Goal: Task Accomplishment & Management: Use online tool/utility

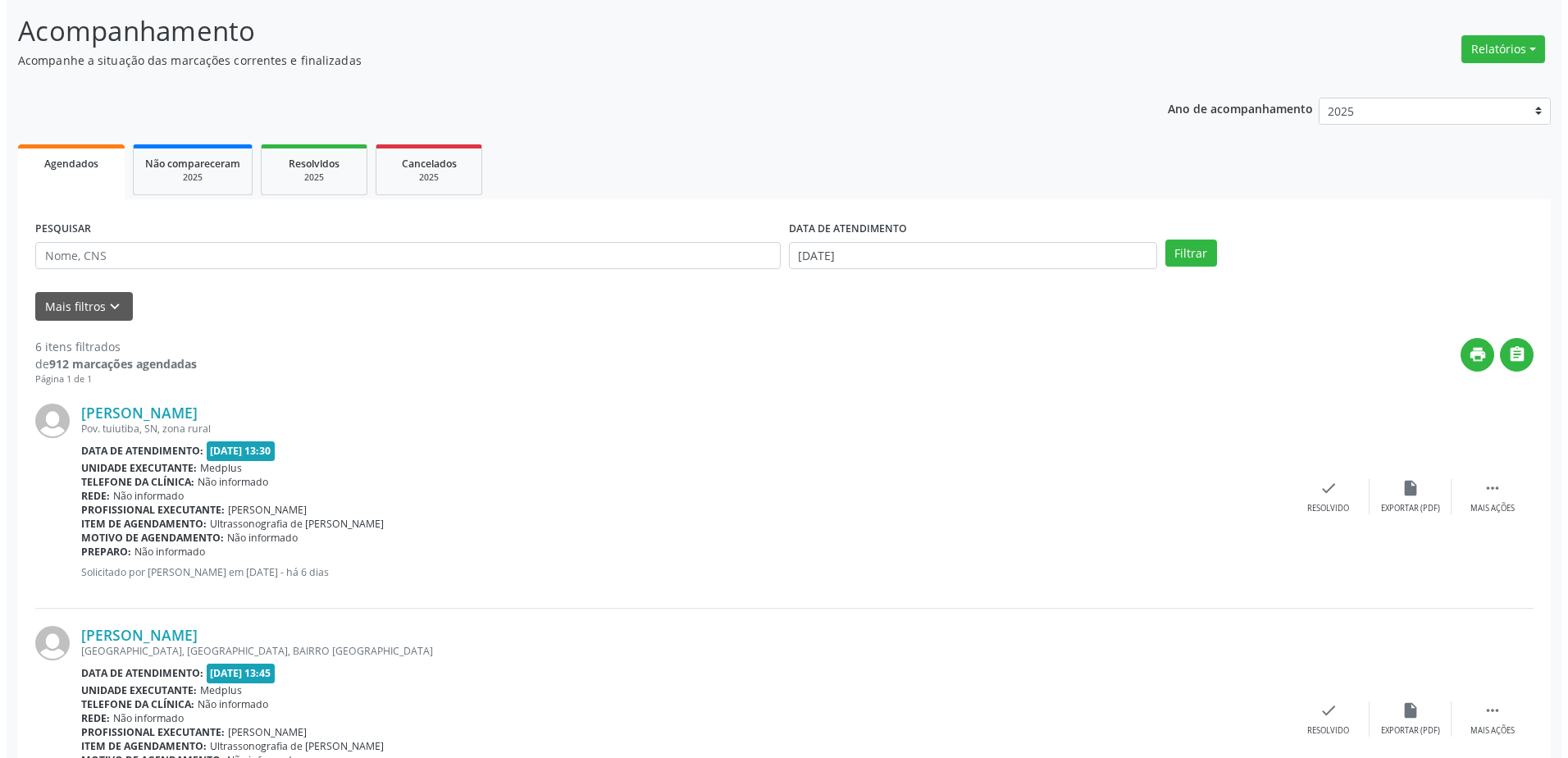
scroll to position [246, 0]
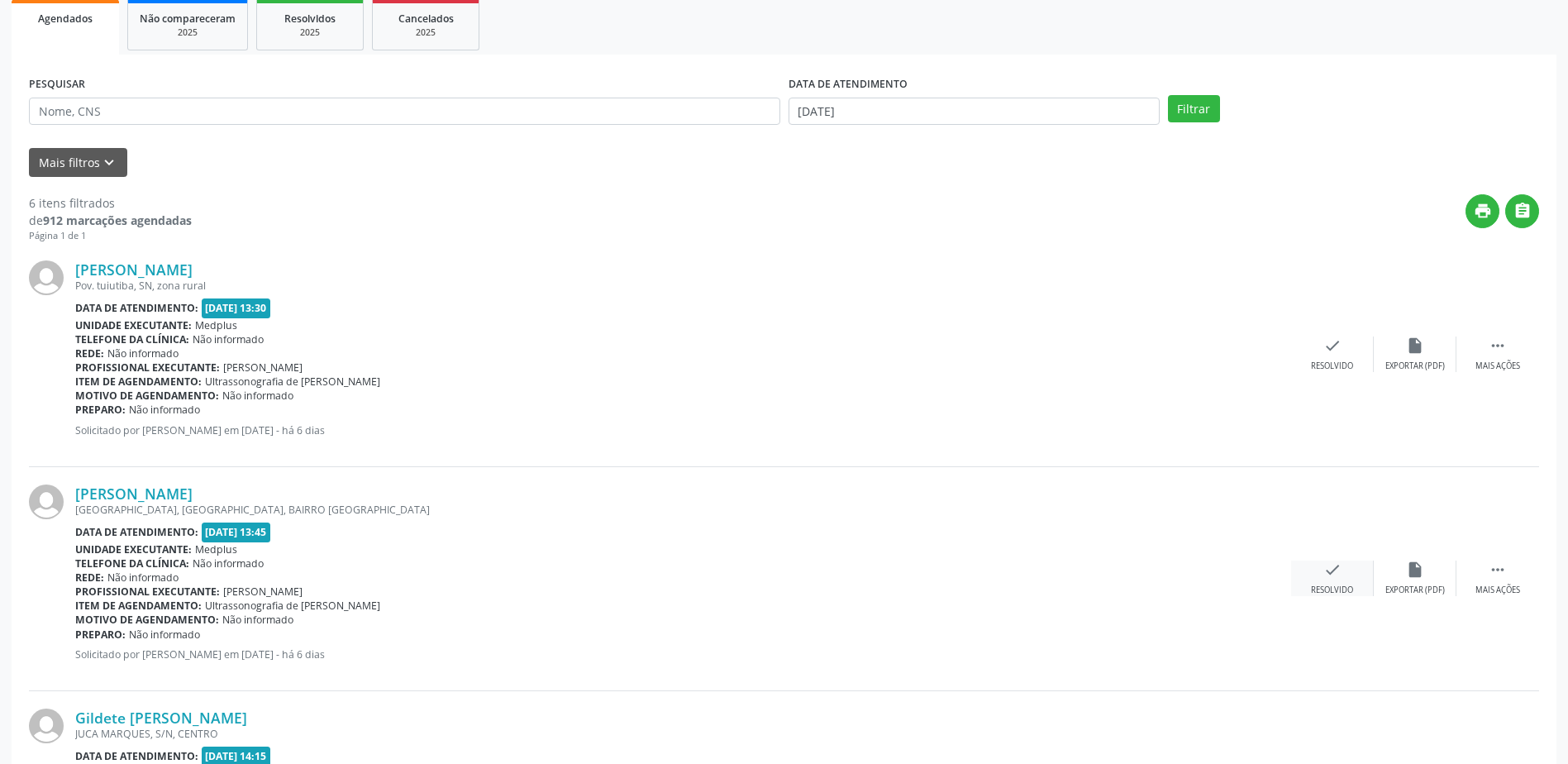
click at [1339, 592] on div "Resolvido" at bounding box center [1332, 590] width 42 height 12
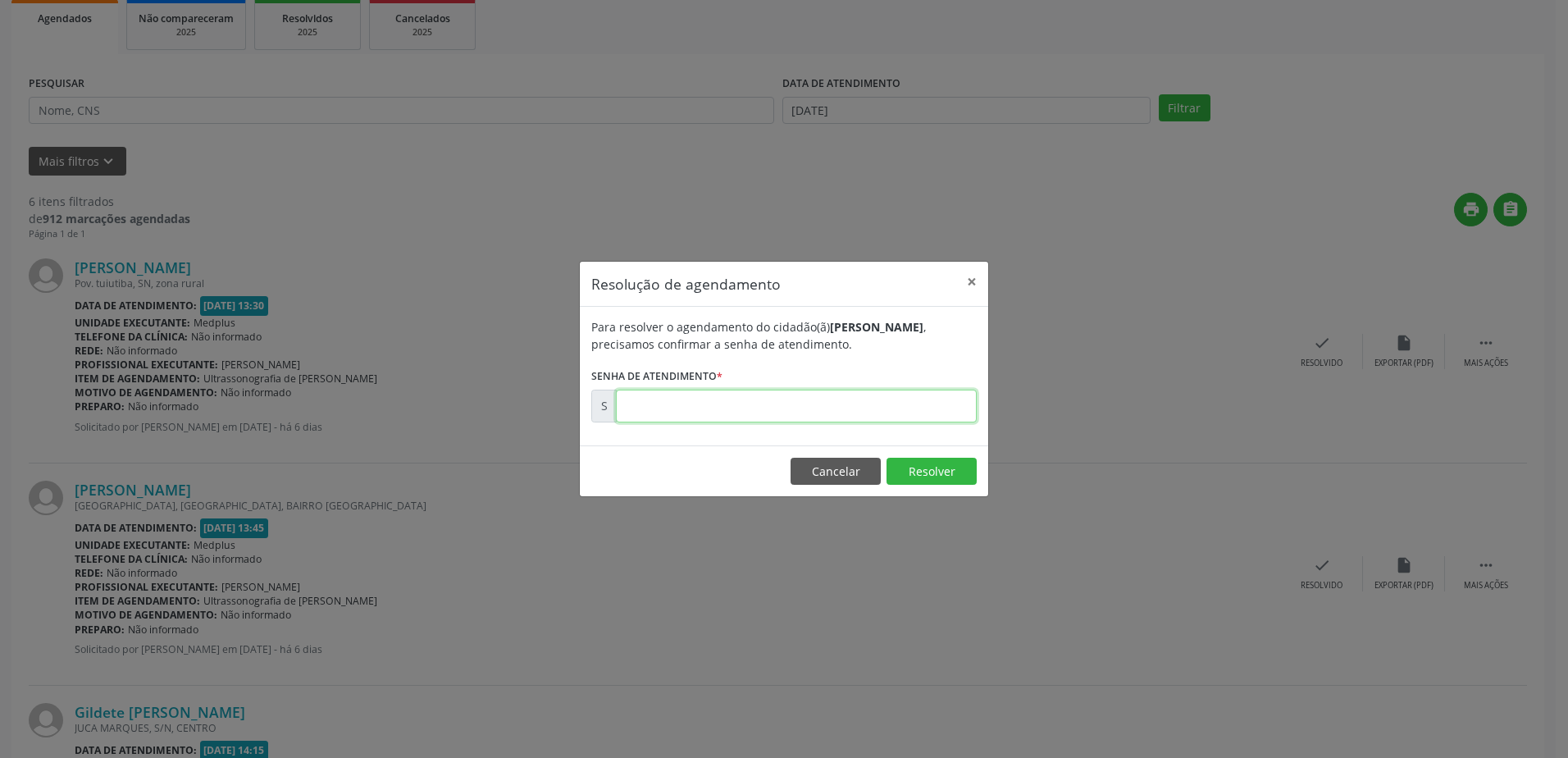
click at [813, 415] on input "text" at bounding box center [796, 406] width 360 height 33
type input "00176708"
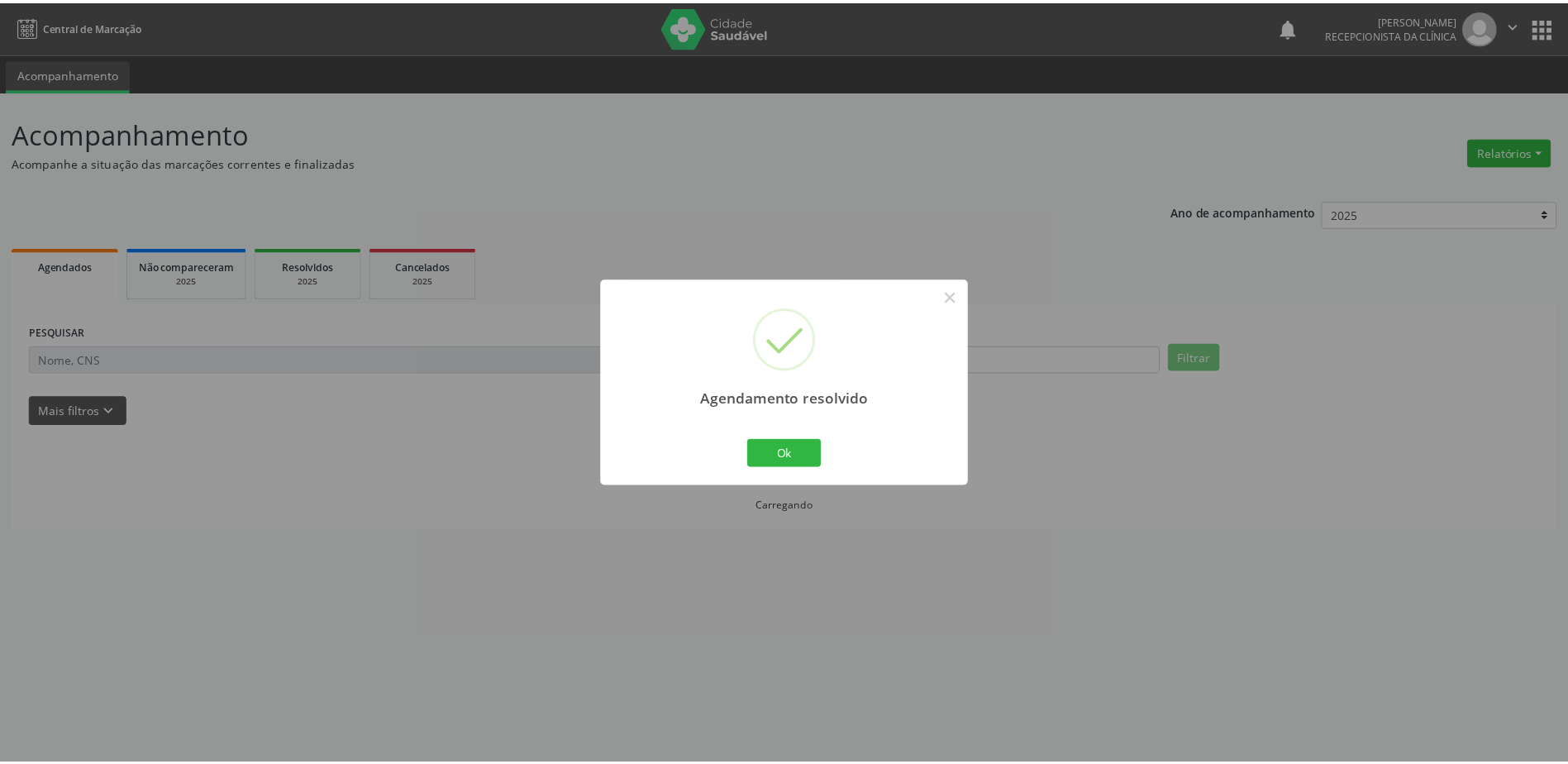
scroll to position [0, 0]
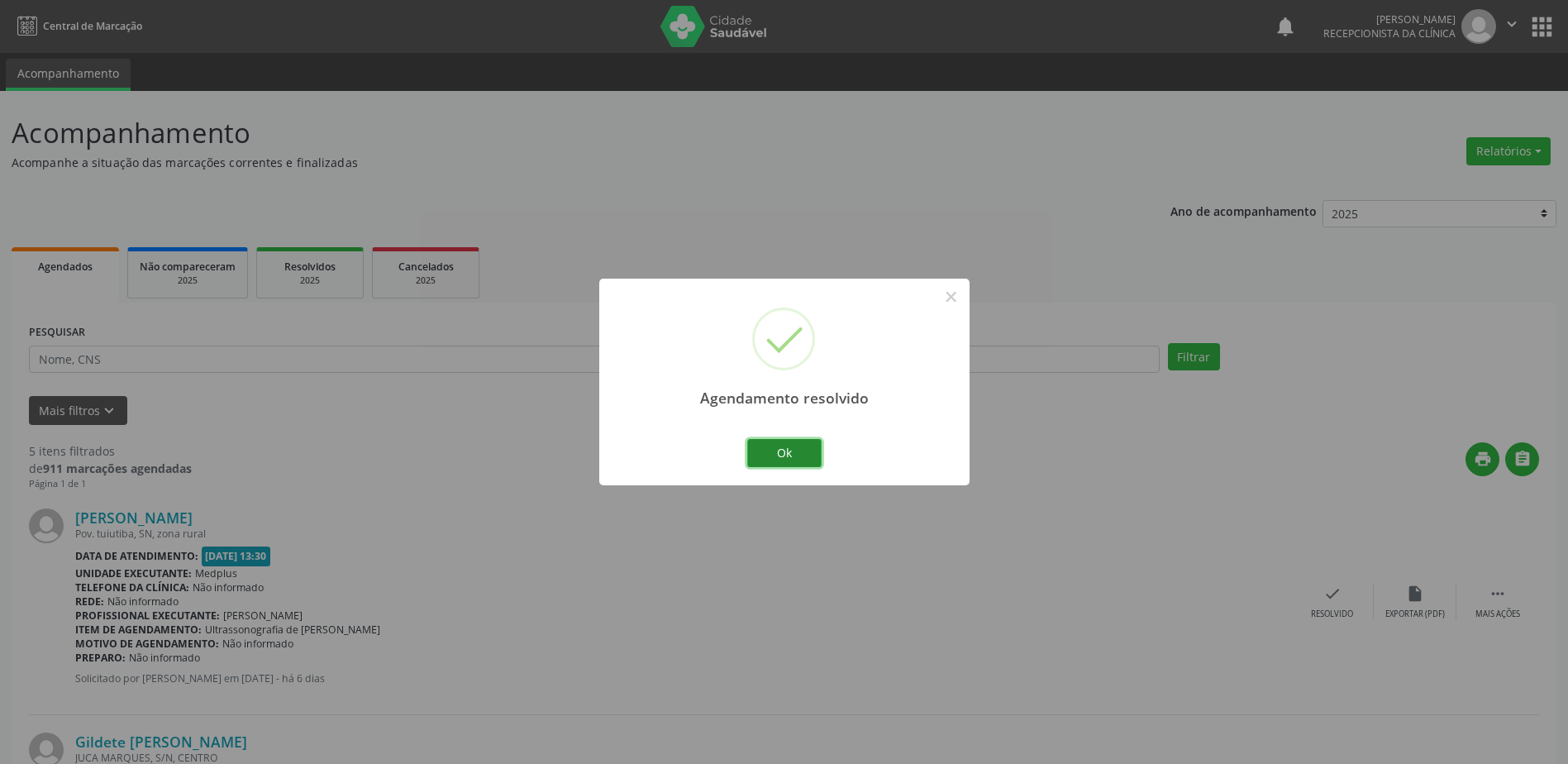
click at [796, 446] on button "Ok" at bounding box center [784, 452] width 75 height 28
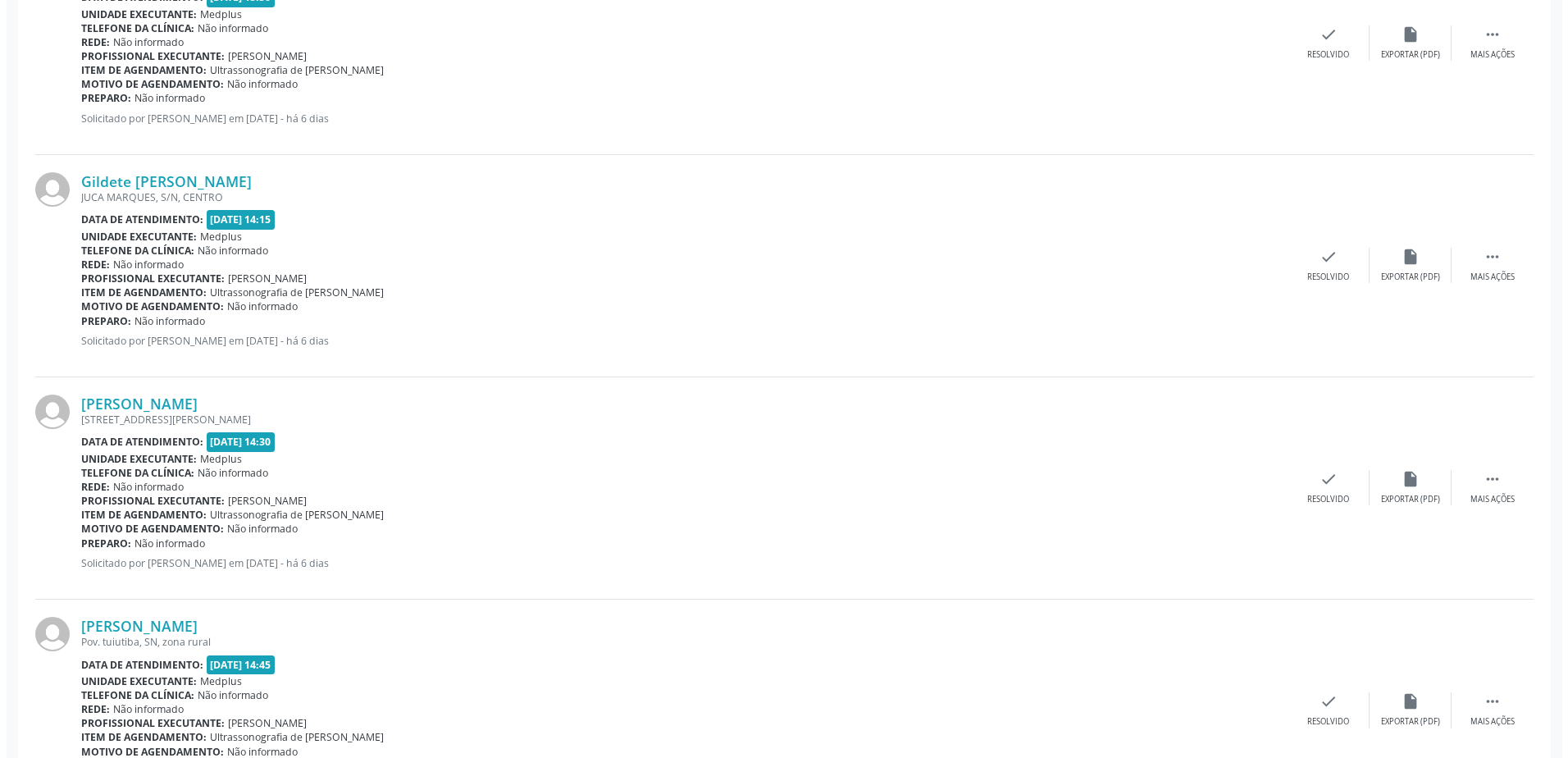
scroll to position [574, 0]
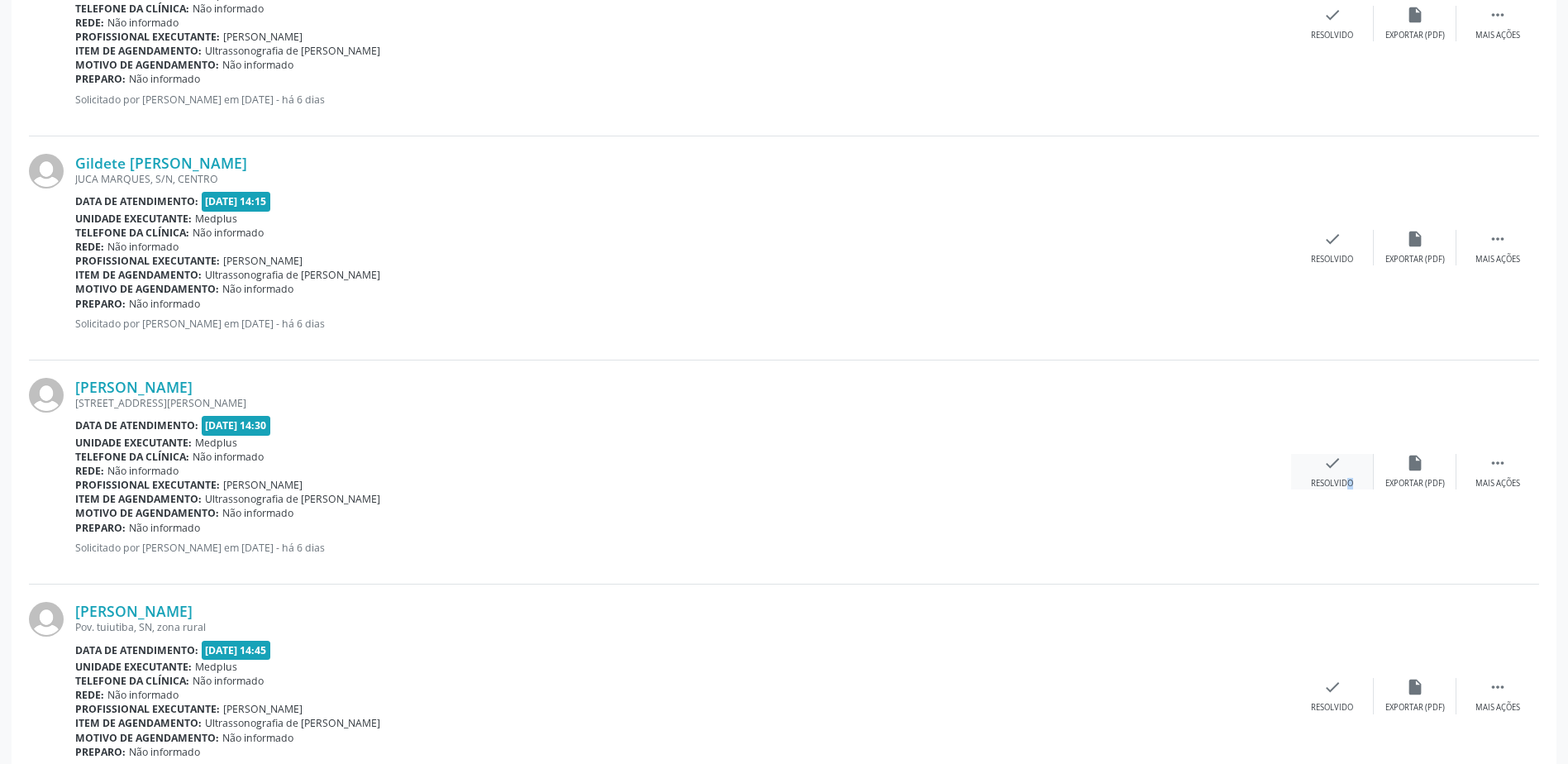
click at [1336, 475] on div "check Resolvido" at bounding box center [1333, 472] width 83 height 36
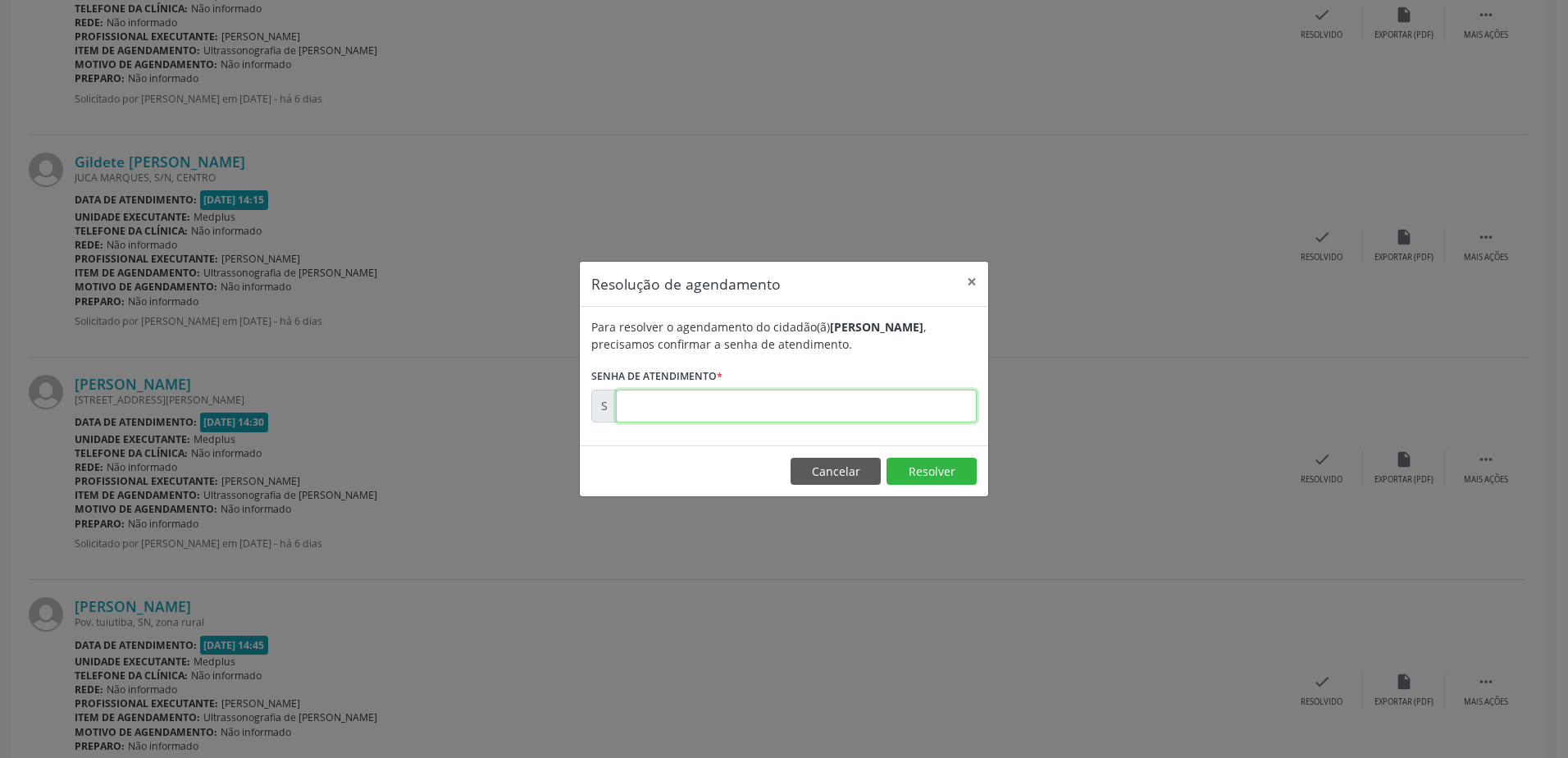
click at [629, 404] on input "text" at bounding box center [796, 406] width 360 height 33
type input "00176716"
click at [927, 470] on button "Resolver" at bounding box center [931, 471] width 90 height 28
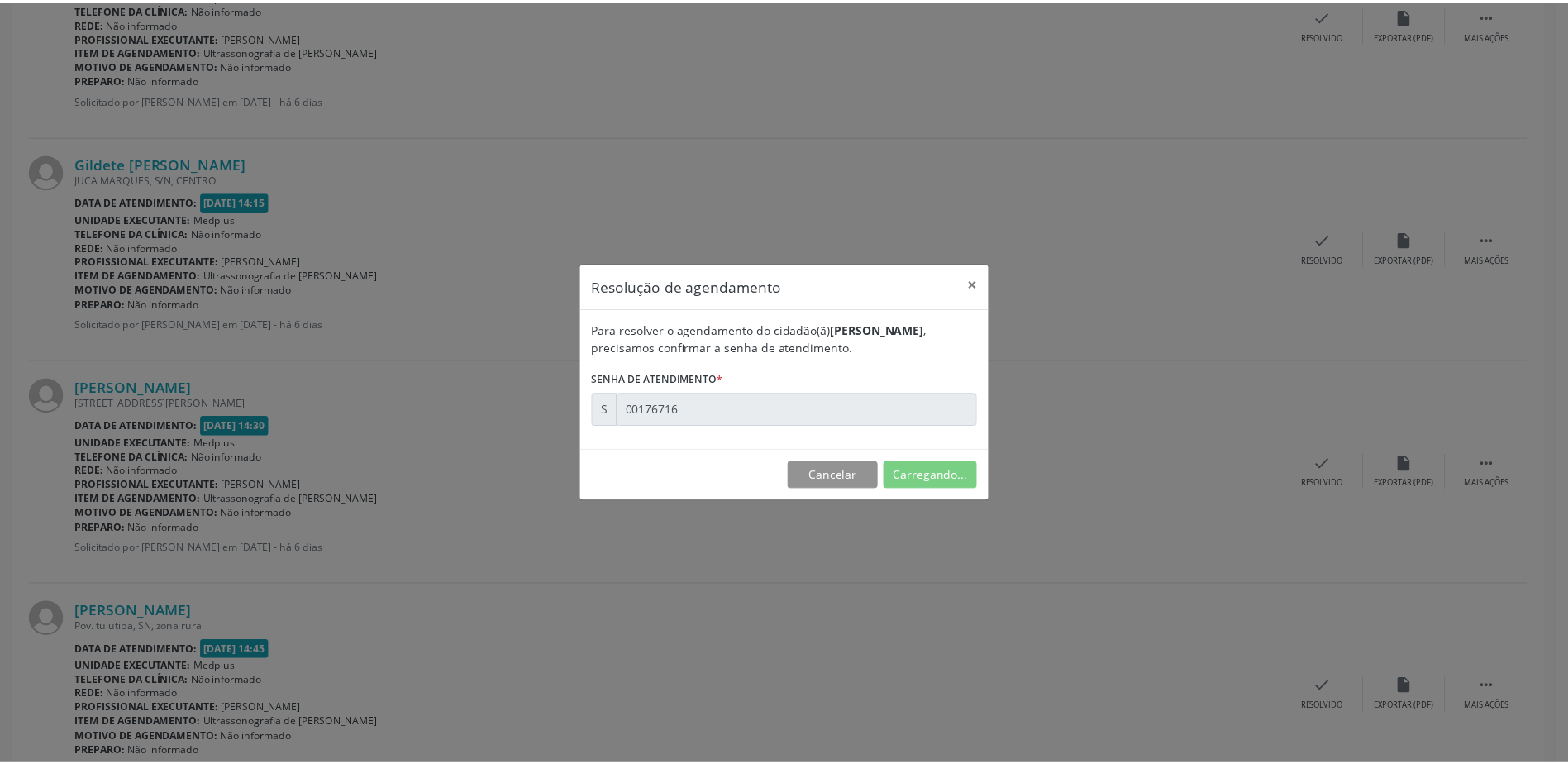
scroll to position [0, 0]
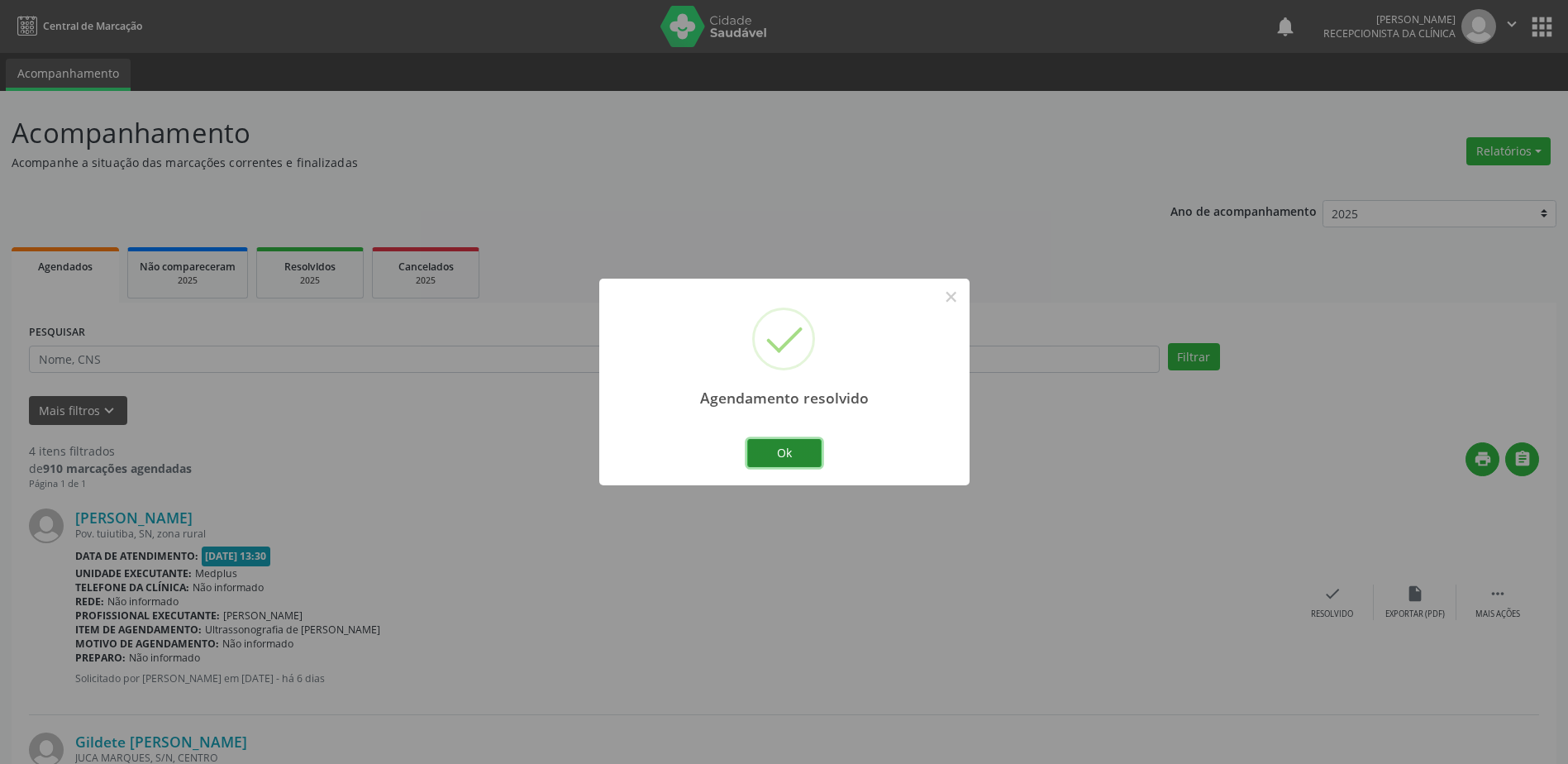
click at [790, 453] on button "Ok" at bounding box center [784, 452] width 75 height 28
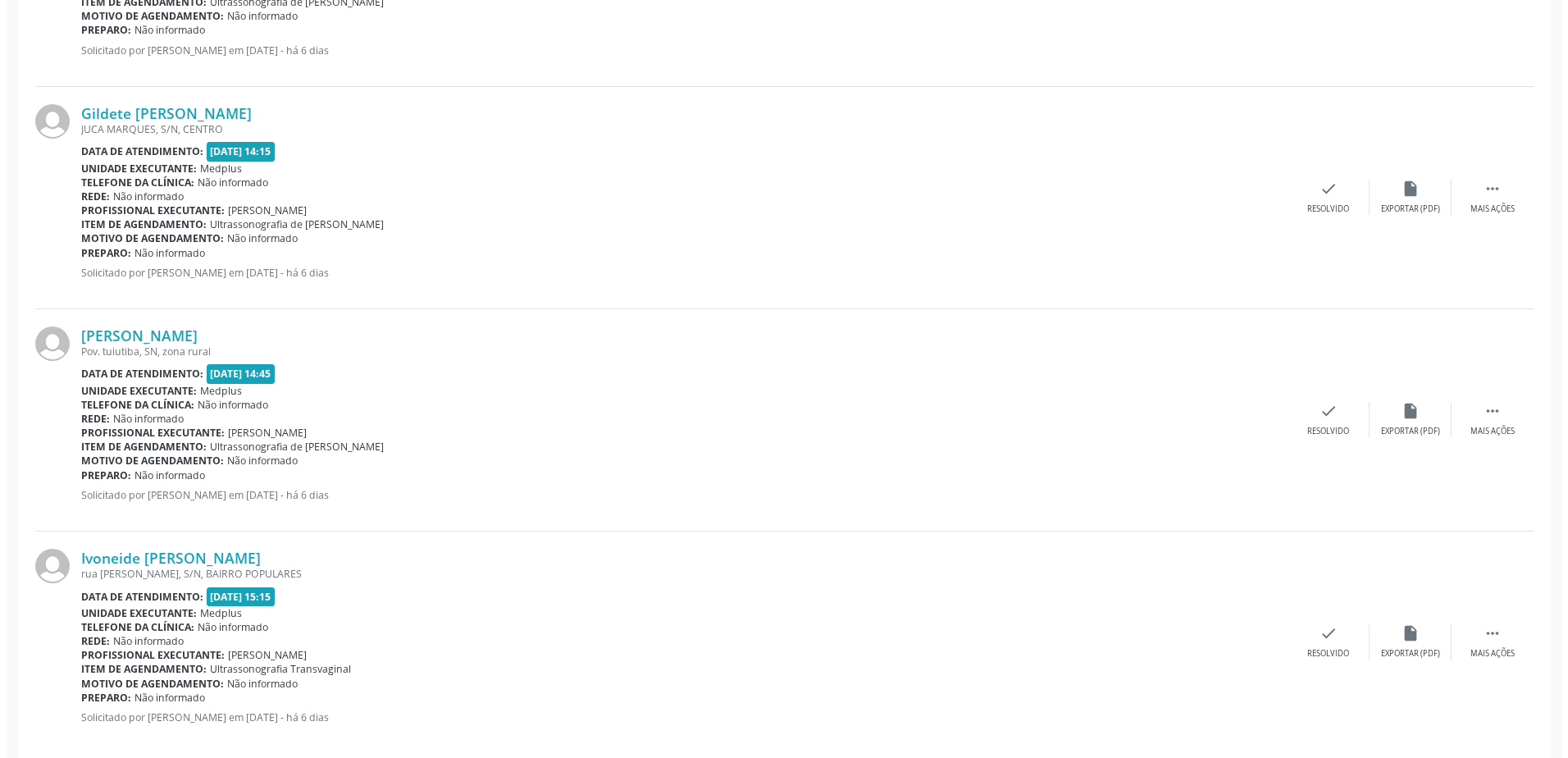
scroll to position [646, 0]
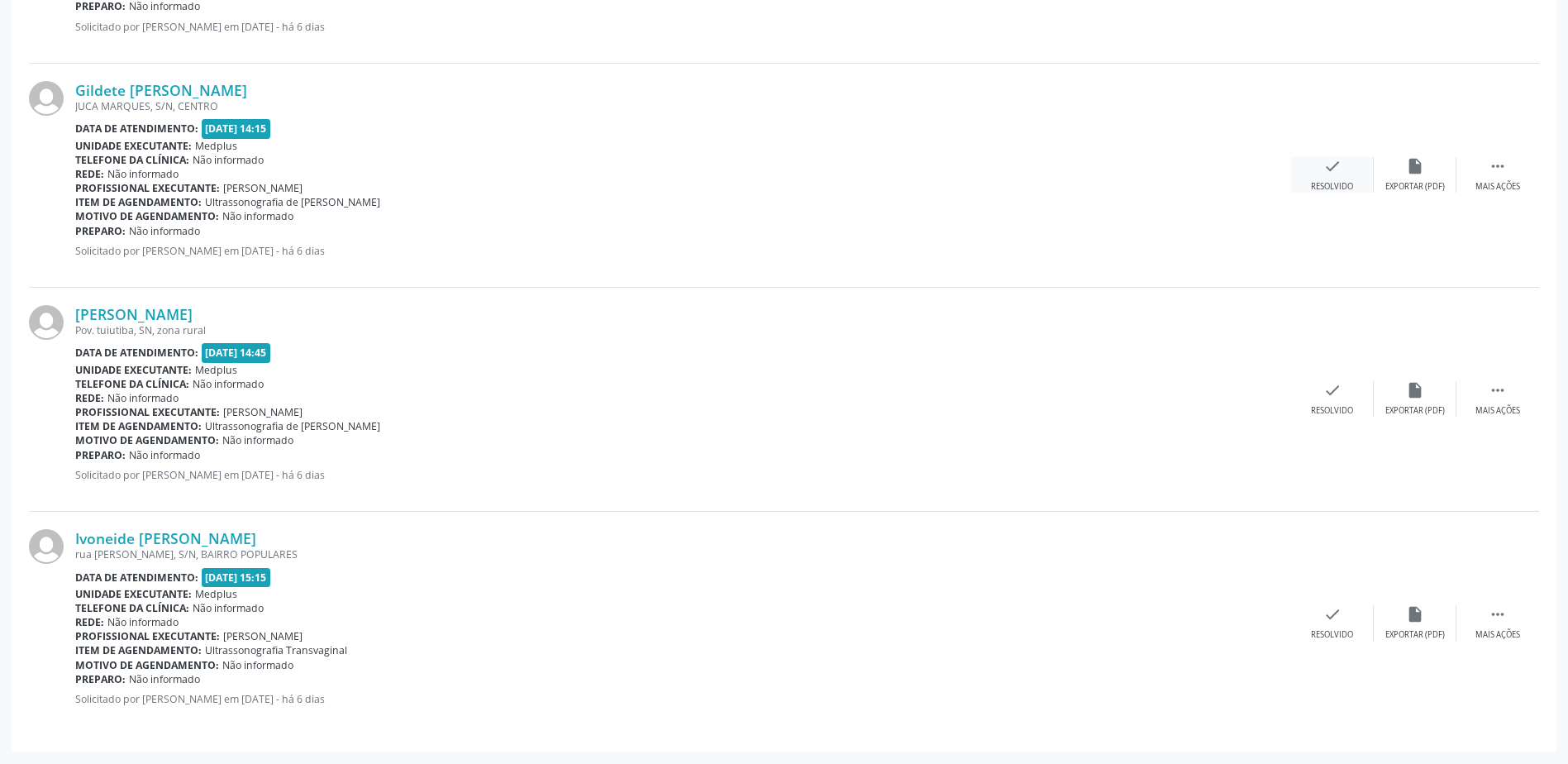
click at [1335, 175] on icon "check" at bounding box center [1332, 165] width 18 height 18
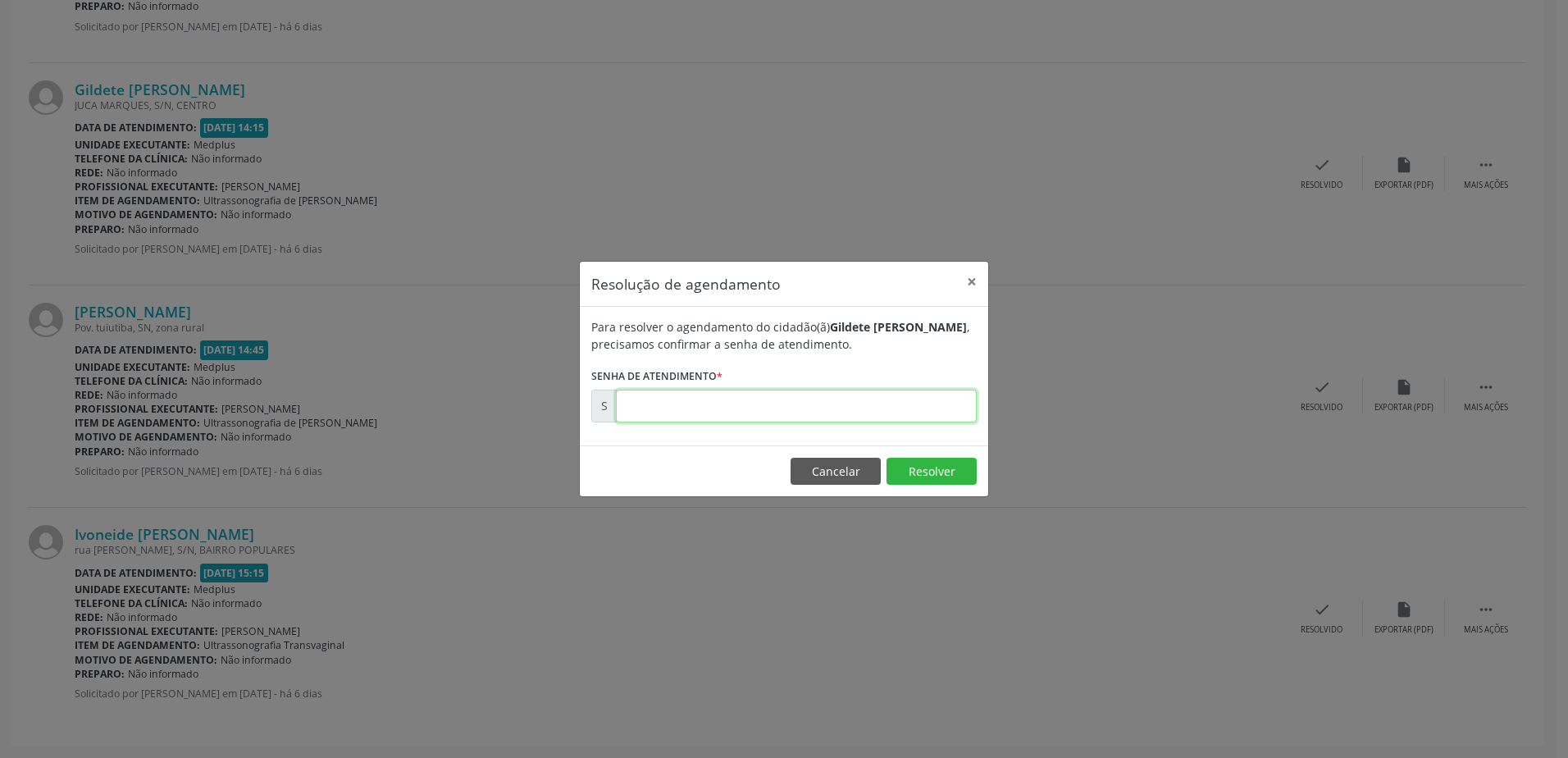
drag, startPoint x: 644, startPoint y: 413, endPoint x: 653, endPoint y: 411, distance: 9.2
click at [645, 413] on input "text" at bounding box center [796, 406] width 360 height 33
type input "00176713"
click at [948, 476] on button "Resolver" at bounding box center [931, 471] width 90 height 28
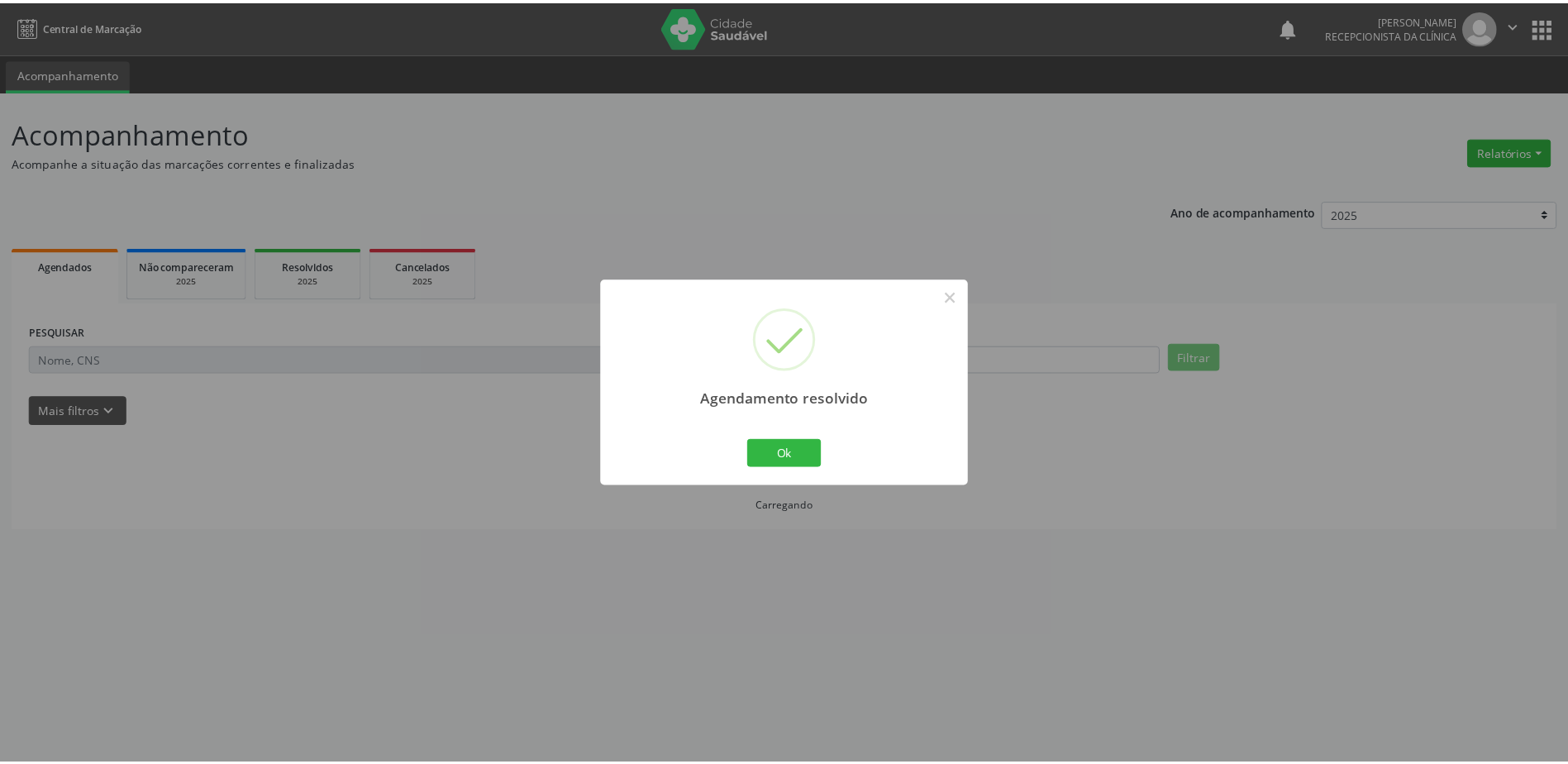
scroll to position [0, 0]
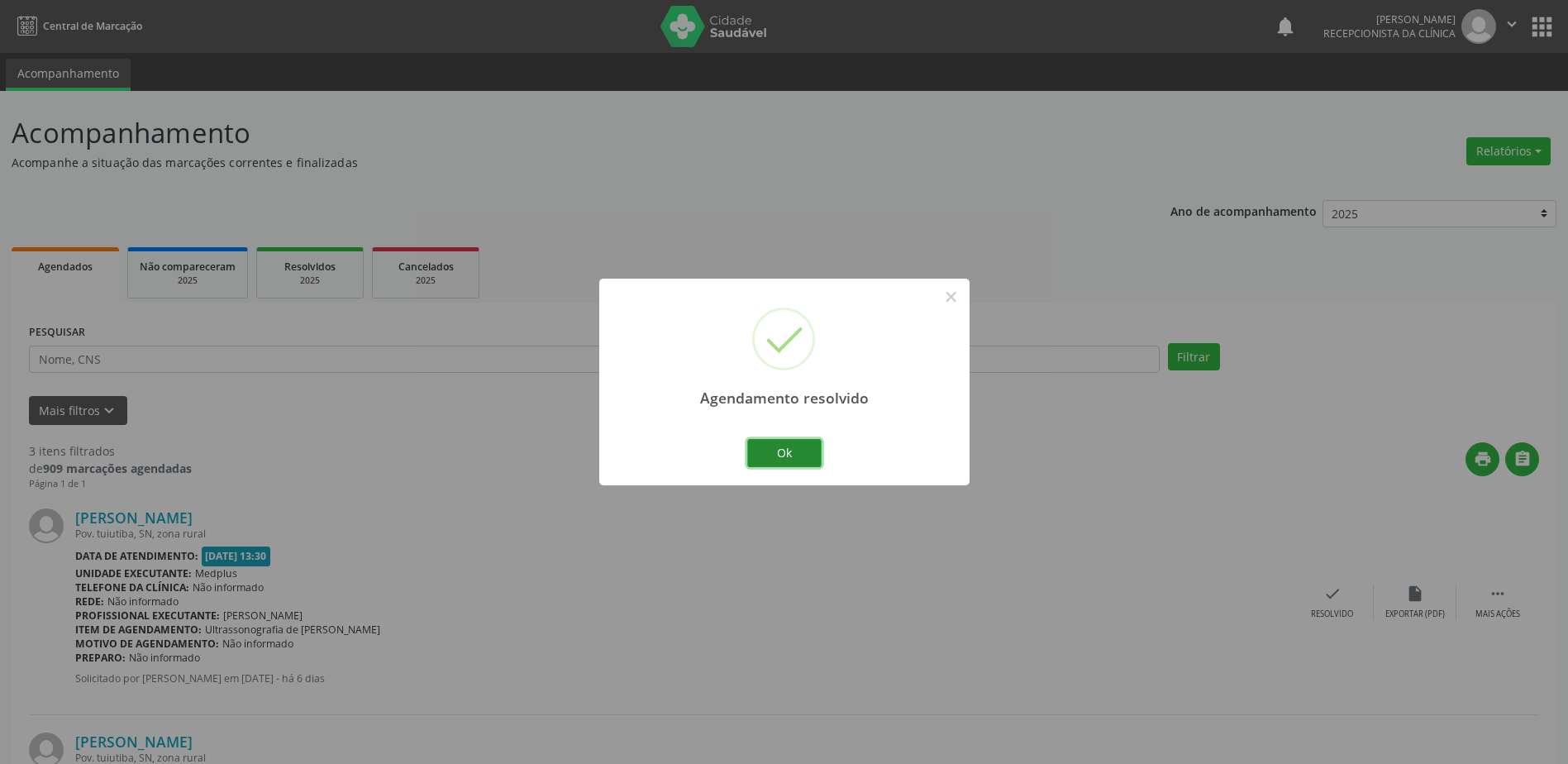
click at [800, 458] on button "Ok" at bounding box center [784, 452] width 75 height 28
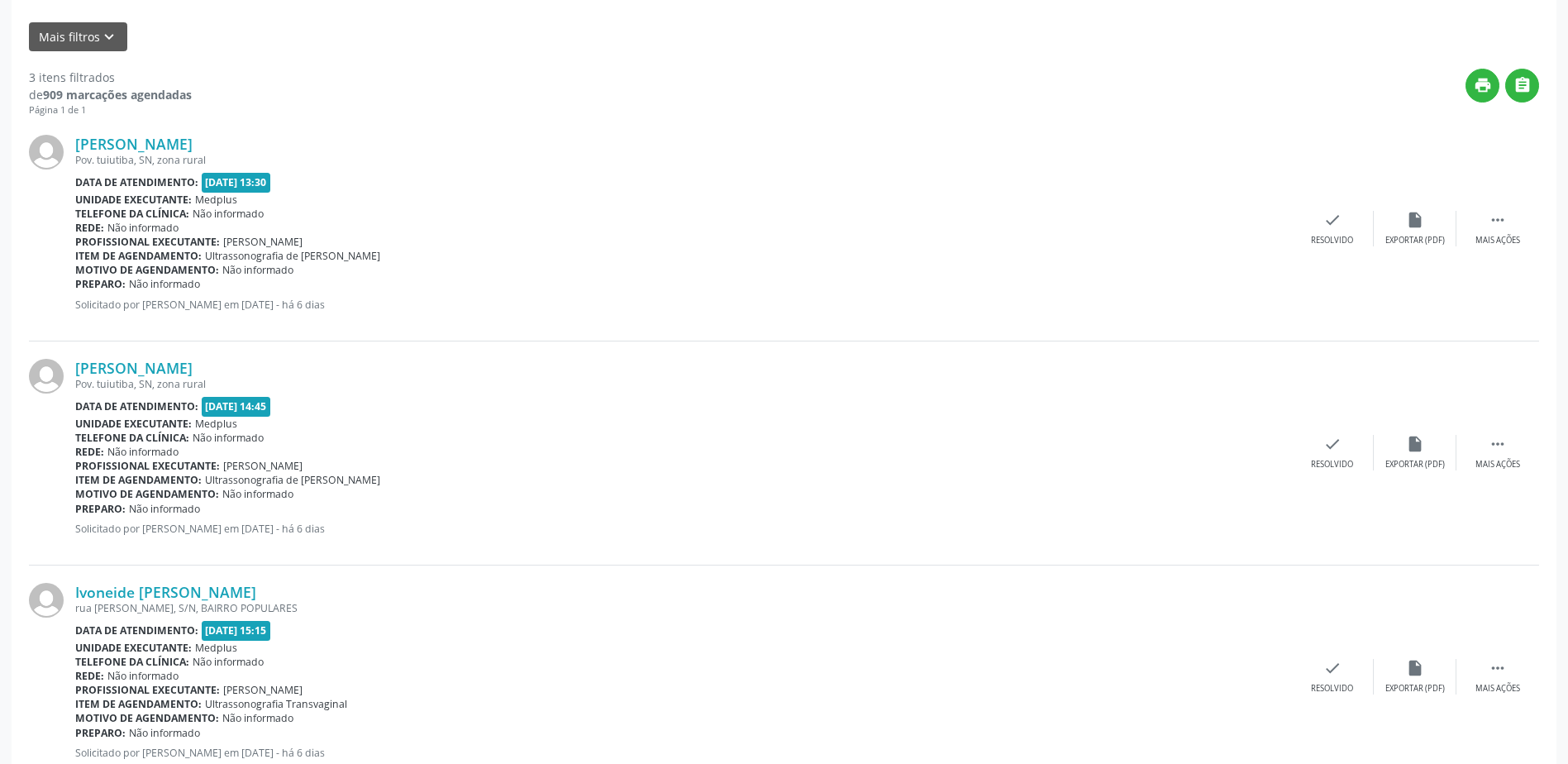
scroll to position [345, 0]
